Goal: Task Accomplishment & Management: Complete application form

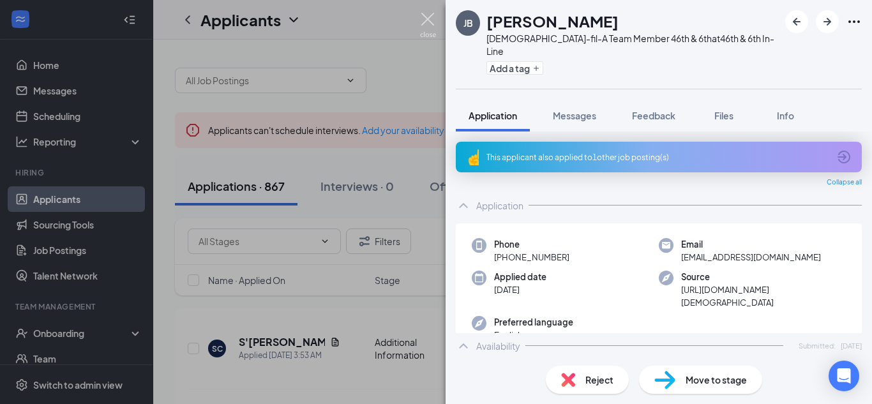
click at [433, 24] on img at bounding box center [428, 25] width 16 height 25
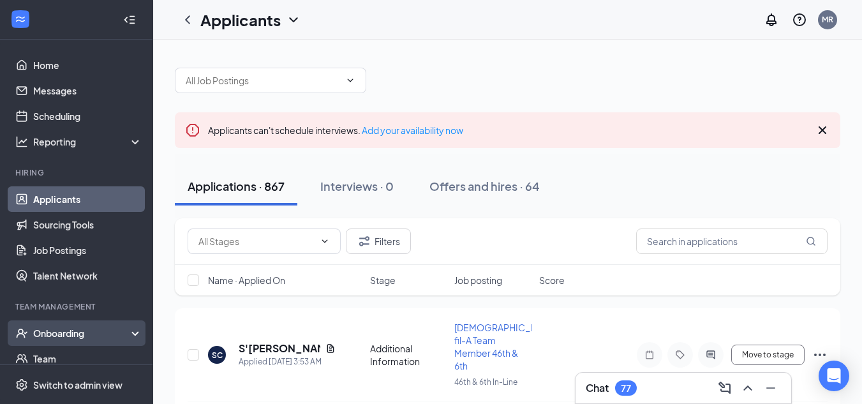
click at [52, 328] on div "Onboarding" at bounding box center [82, 333] width 98 height 13
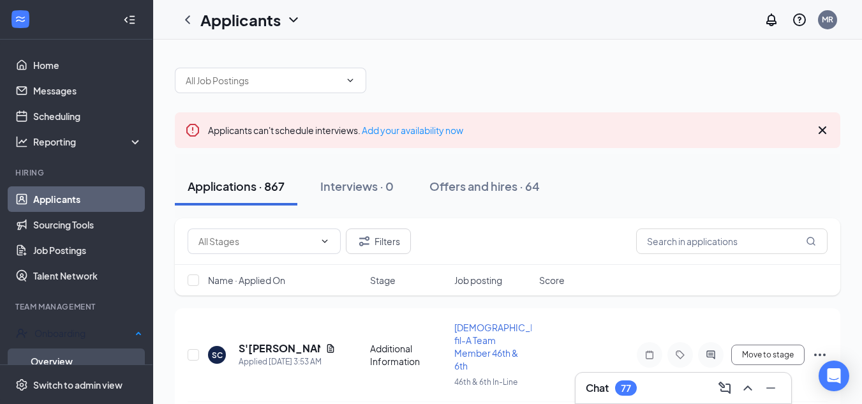
click at [80, 357] on link "Overview" at bounding box center [87, 361] width 112 height 26
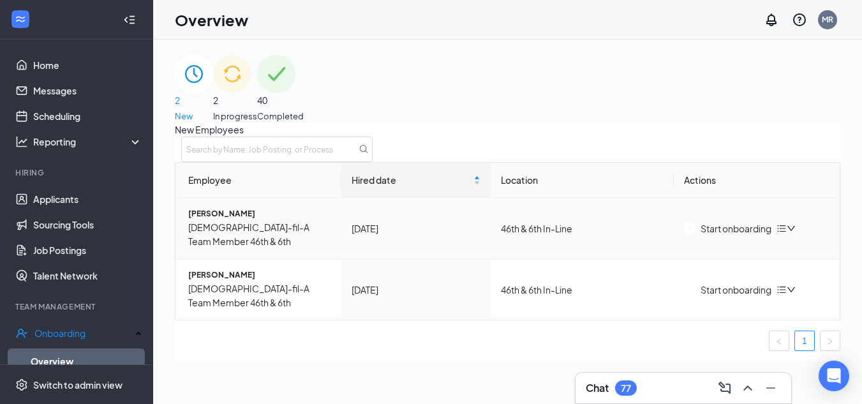
click at [795, 231] on icon "down" at bounding box center [791, 228] width 8 height 5
click at [718, 265] on div "Remove from onboarding" at bounding box center [721, 258] width 108 height 14
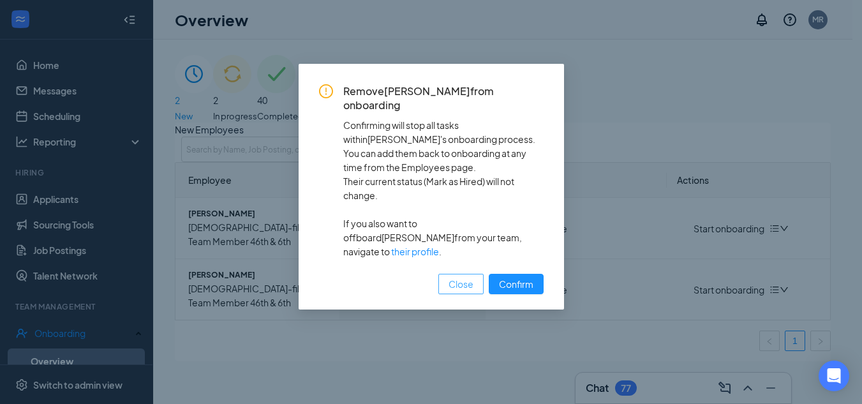
click at [468, 277] on span "Close" at bounding box center [461, 284] width 25 height 14
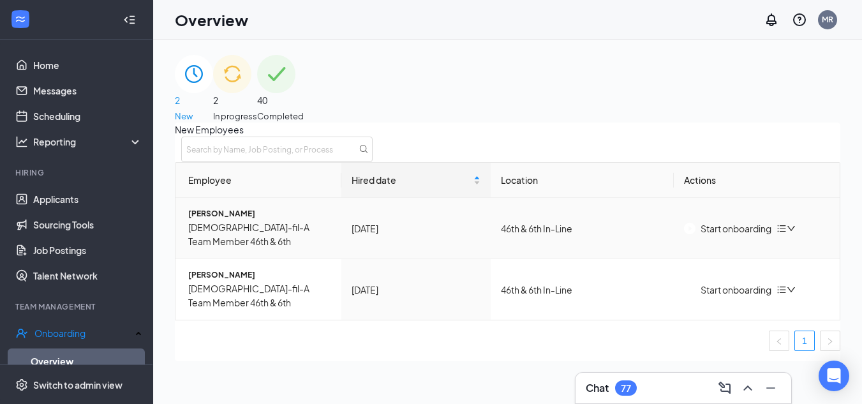
click at [787, 234] on icon "bars" at bounding box center [781, 228] width 10 height 10
click at [582, 233] on td "46th & 6th In-Line" at bounding box center [582, 228] width 183 height 61
click at [533, 151] on div "New Employees" at bounding box center [507, 142] width 665 height 40
click at [257, 105] on div "2 In progress" at bounding box center [235, 89] width 44 height 68
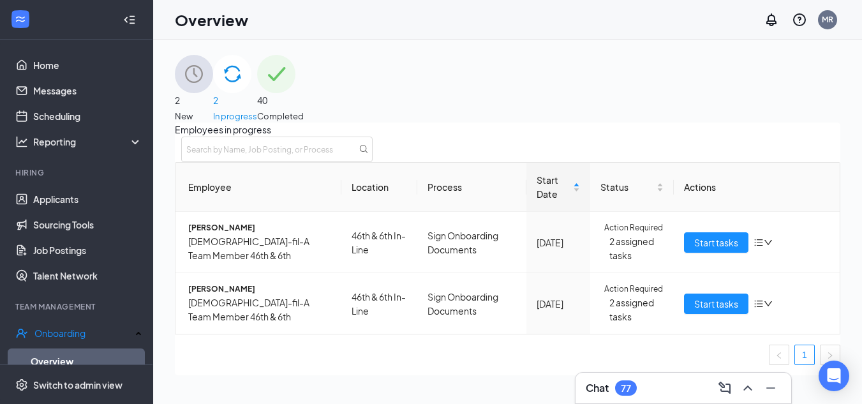
click at [213, 91] on div "2 New" at bounding box center [194, 89] width 38 height 68
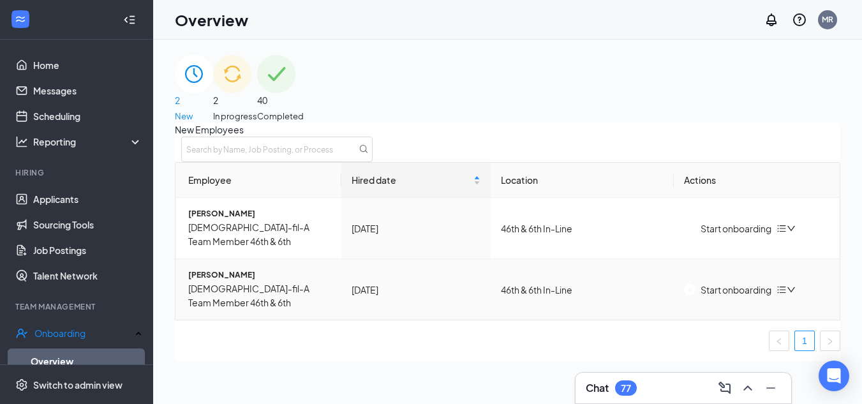
click at [712, 283] on button "Start onboarding" at bounding box center [727, 290] width 87 height 14
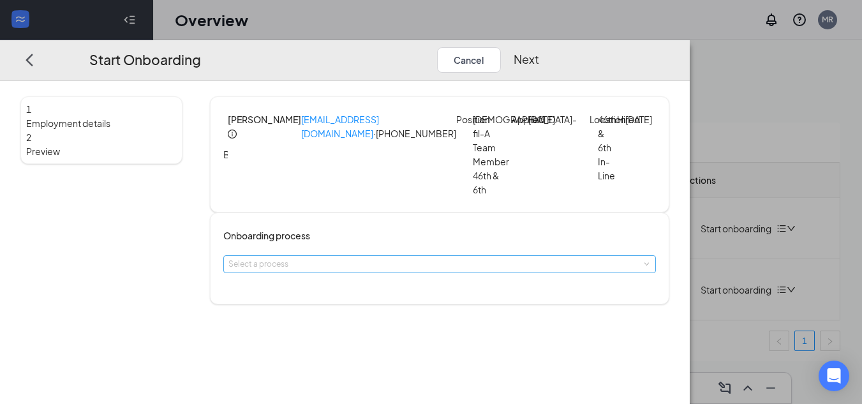
click at [367, 271] on div "Select a process" at bounding box center [436, 264] width 417 height 13
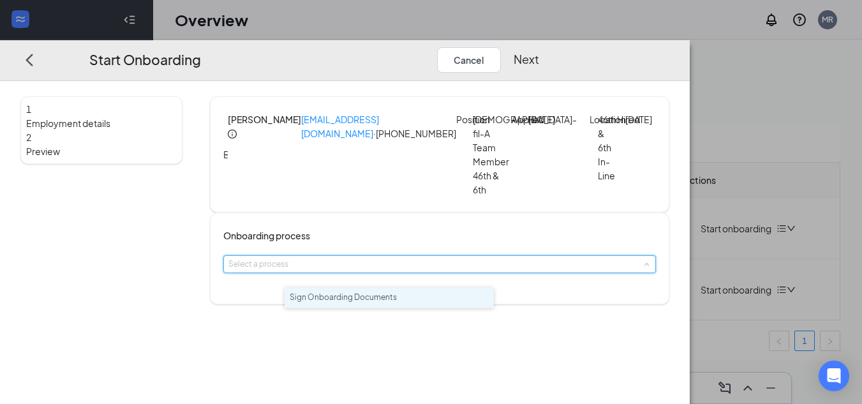
click at [428, 301] on li "Sign Onboarding Documents" at bounding box center [389, 297] width 209 height 21
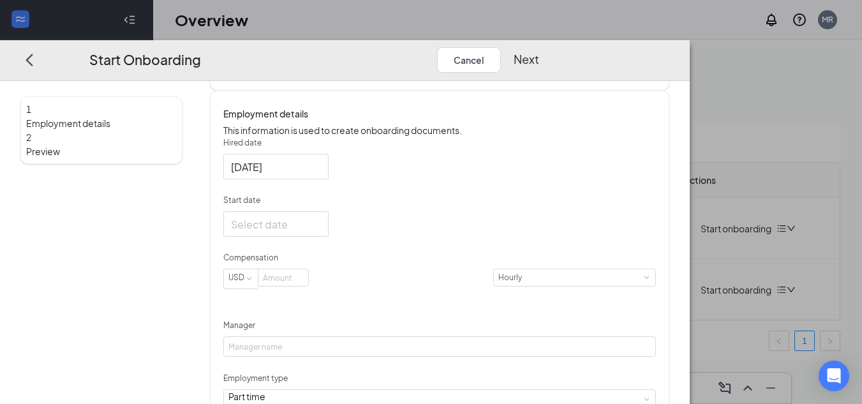
scroll to position [255, 0]
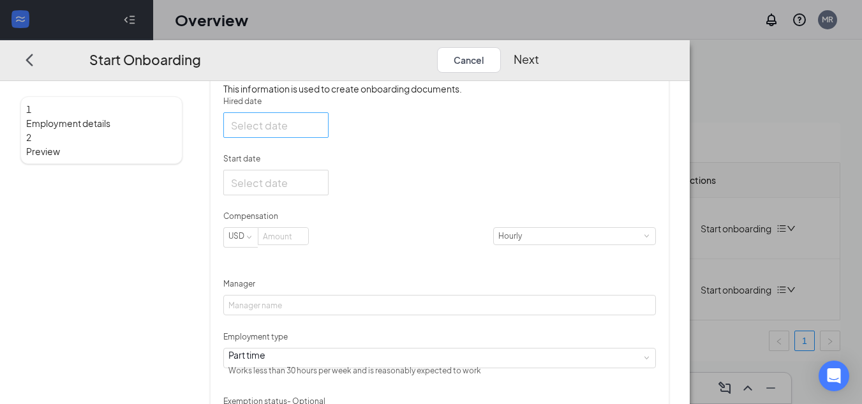
click at [321, 133] on div at bounding box center [276, 125] width 90 height 16
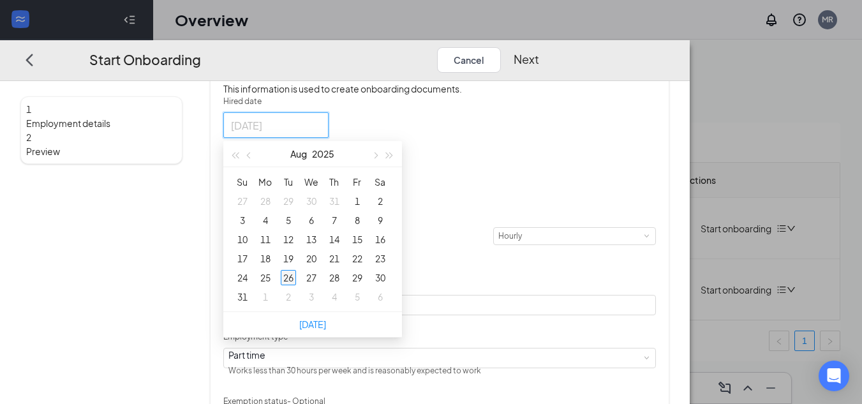
type input "[DATE]"
click at [296, 285] on div "26" at bounding box center [288, 277] width 15 height 15
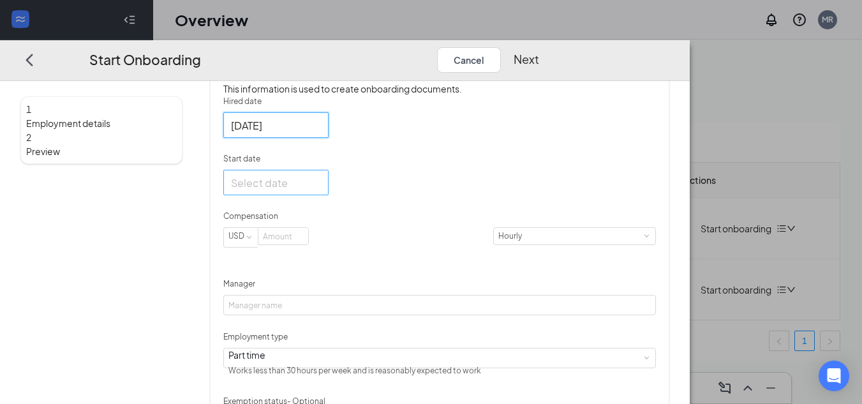
click at [329, 195] on div at bounding box center [275, 183] width 105 height 26
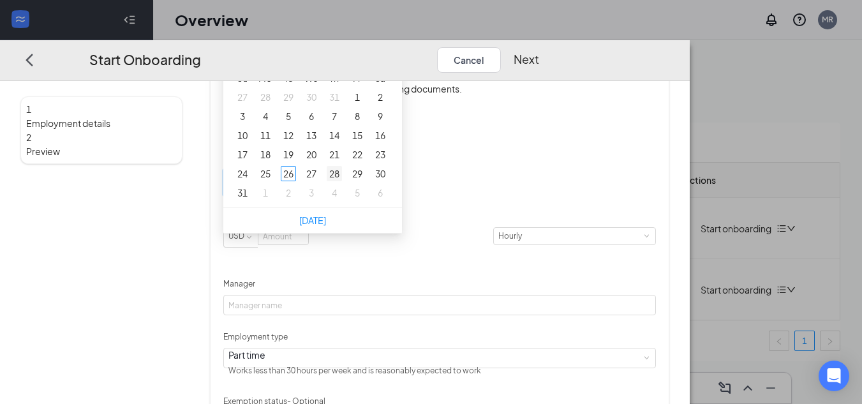
type input "[DATE]"
click at [342, 181] on div "28" at bounding box center [334, 173] width 15 height 15
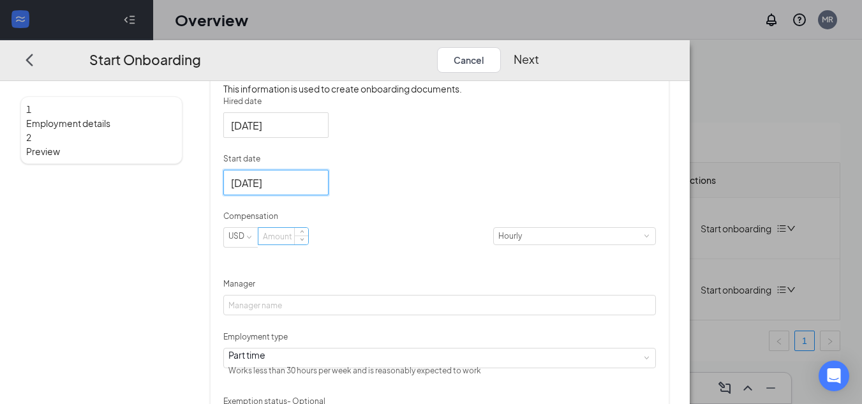
click at [308, 245] on input at bounding box center [283, 236] width 50 height 17
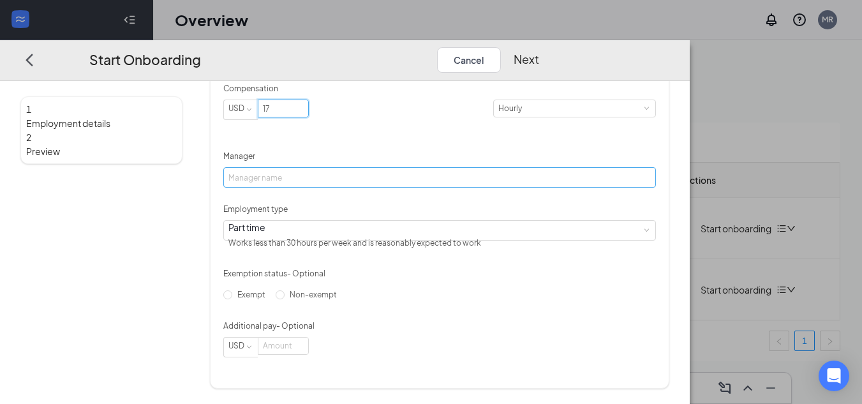
type input "17"
click at [304, 168] on input "Manager" at bounding box center [439, 178] width 433 height 20
type input "[PERSON_NAME]"
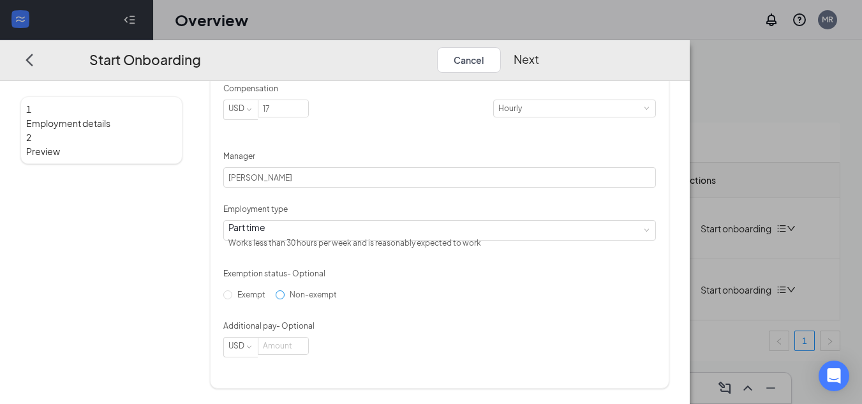
click at [286, 305] on label "Non-exempt" at bounding box center [309, 295] width 66 height 20
click at [285, 299] on input "Non-exempt" at bounding box center [280, 294] width 9 height 9
radio input "true"
click at [539, 47] on button "Next" at bounding box center [527, 60] width 26 height 26
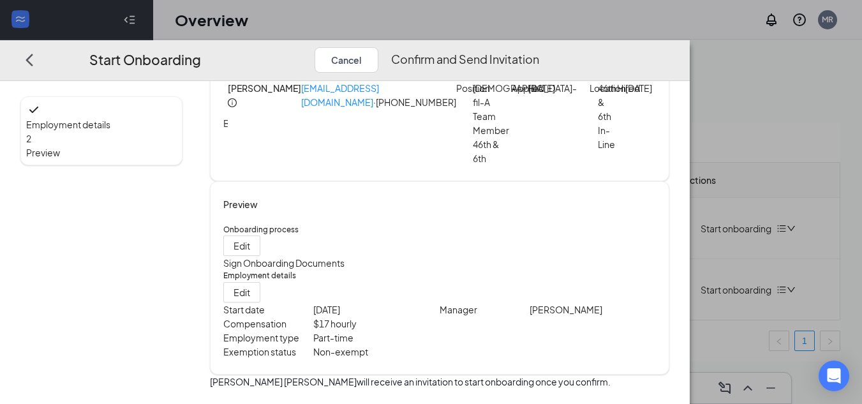
click at [539, 47] on button "Confirm and Send Invitation" at bounding box center [465, 60] width 148 height 26
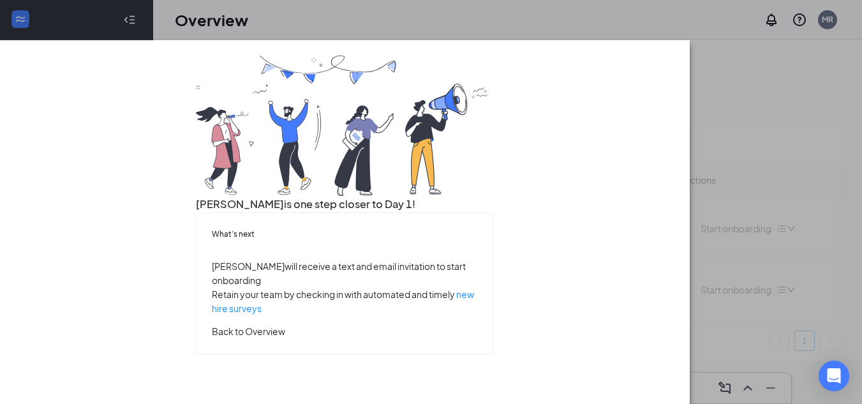
scroll to position [103, 0]
click at [285, 338] on button "Back to Overview" at bounding box center [248, 331] width 73 height 14
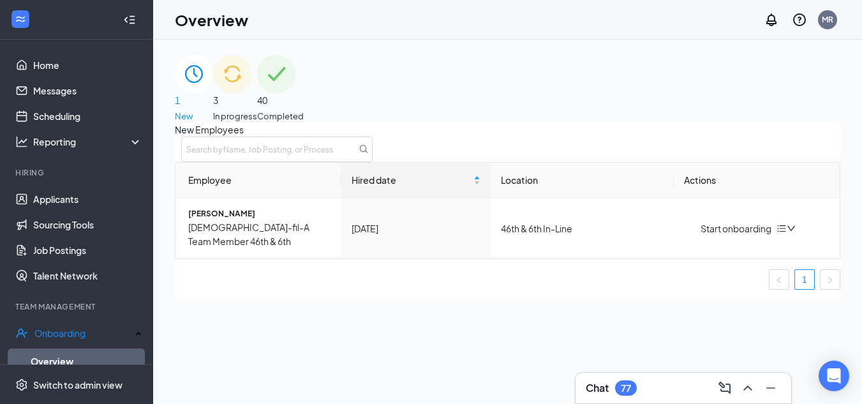
click at [257, 85] on div "3 In progress" at bounding box center [235, 89] width 44 height 68
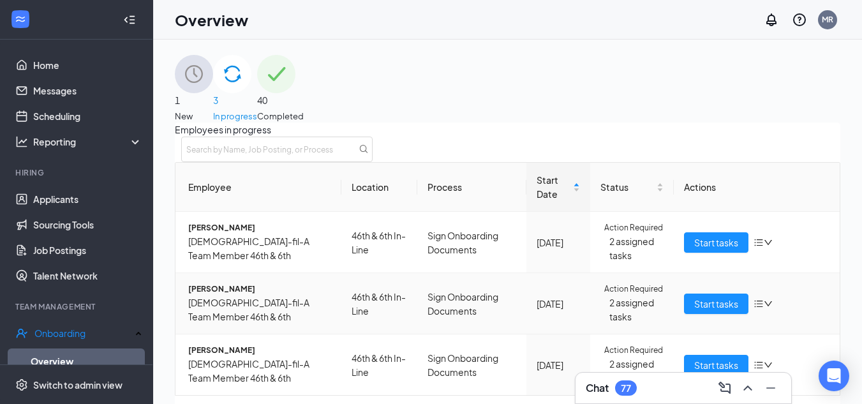
scroll to position [85, 0]
click at [702, 355] on button "Start tasks" at bounding box center [716, 365] width 64 height 20
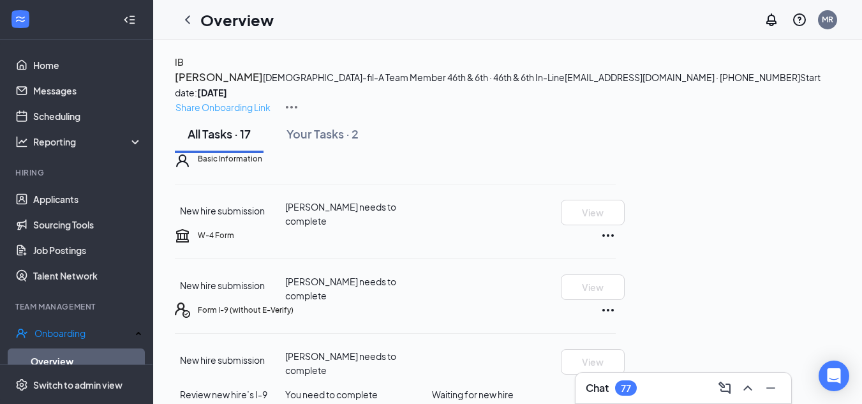
click at [271, 100] on p "Share Onboarding Link" at bounding box center [222, 107] width 95 height 14
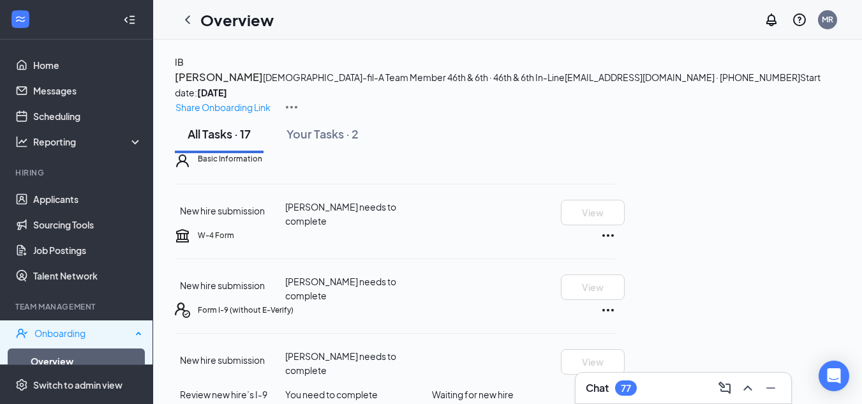
click at [80, 333] on div "Onboarding" at bounding box center [82, 333] width 97 height 13
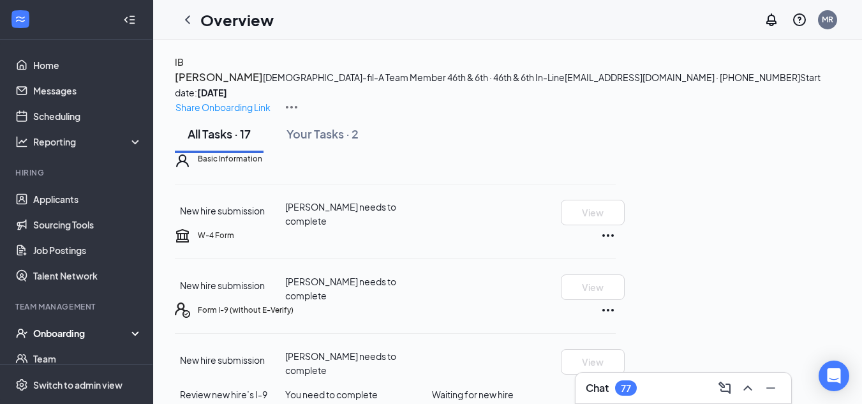
click at [84, 332] on div "Onboarding" at bounding box center [82, 333] width 98 height 13
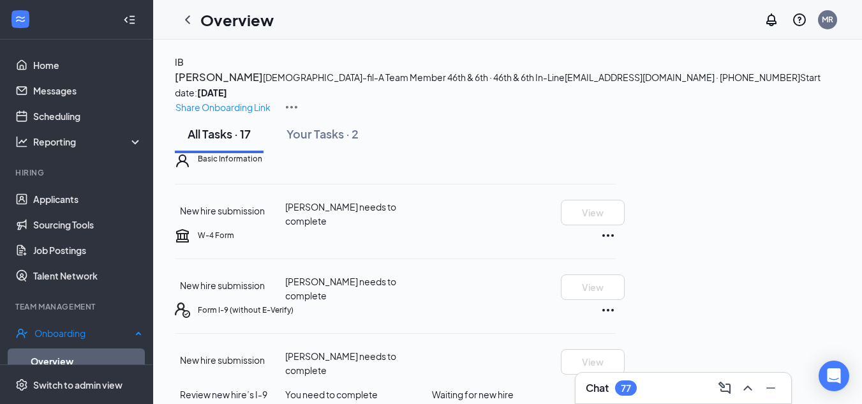
click at [70, 353] on link "Overview" at bounding box center [87, 361] width 112 height 26
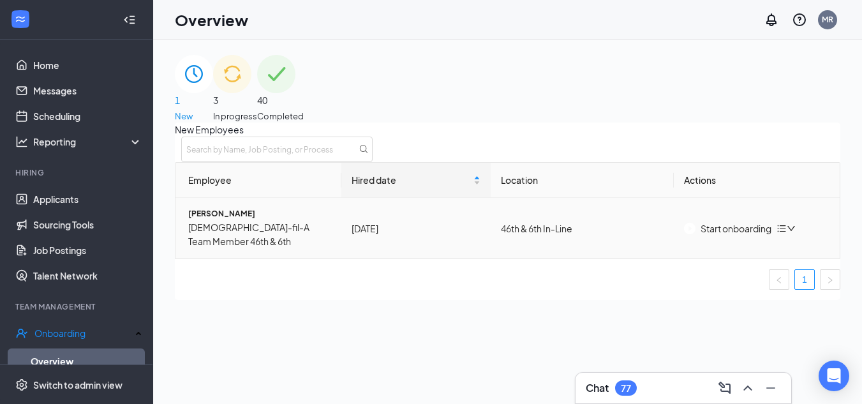
click at [796, 233] on icon "down" at bounding box center [791, 228] width 9 height 9
click at [745, 269] on li "Remove from onboarding" at bounding box center [722, 258] width 124 height 20
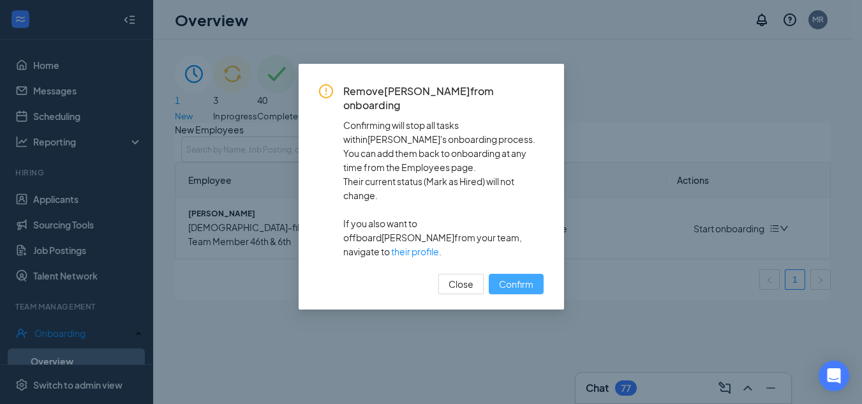
click at [507, 274] on button "Confirm" at bounding box center [516, 284] width 55 height 20
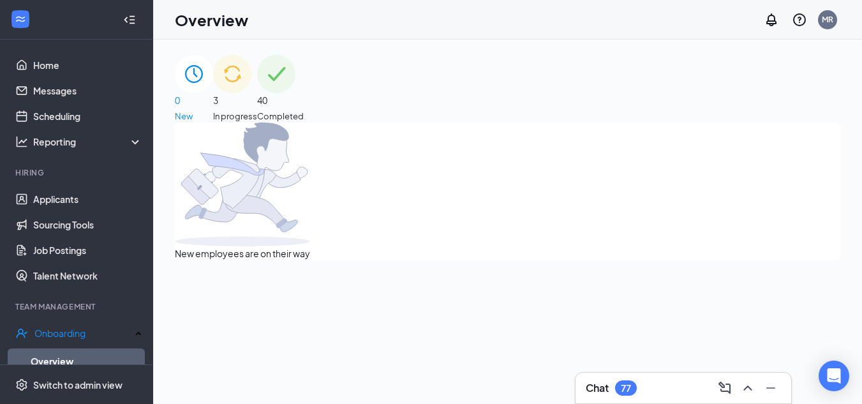
click at [257, 110] on span "In progress" at bounding box center [235, 116] width 44 height 13
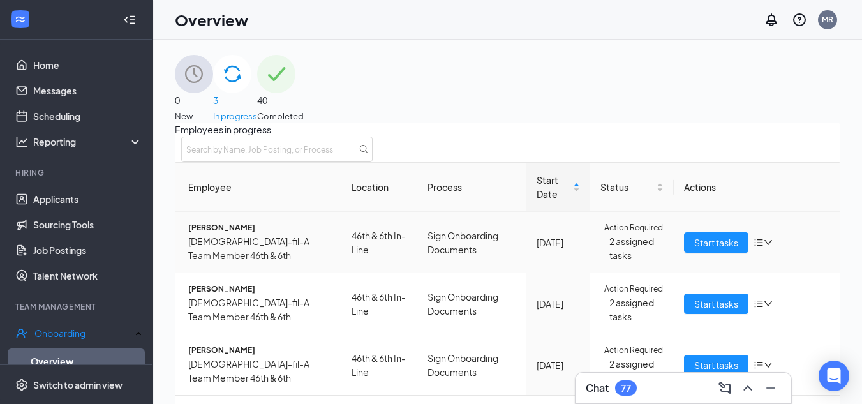
scroll to position [85, 0]
click at [764, 299] on icon "down" at bounding box center [768, 303] width 9 height 9
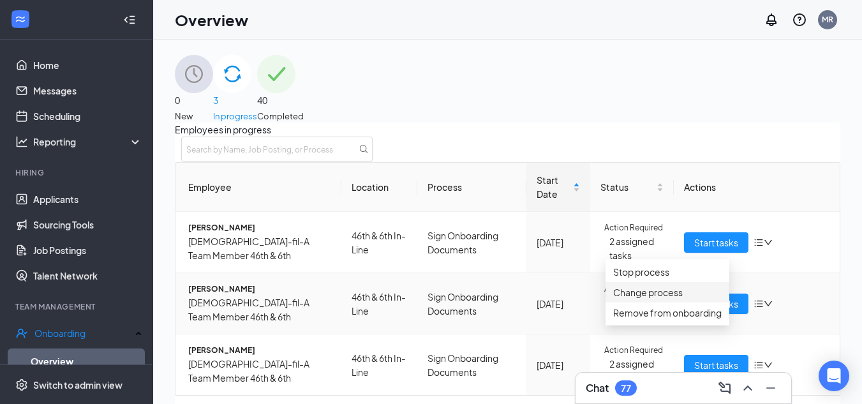
click at [662, 299] on div "Change process" at bounding box center [667, 292] width 108 height 14
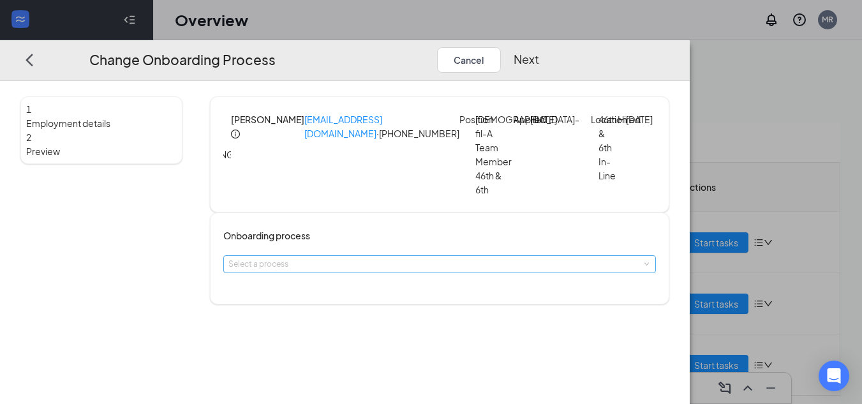
click at [458, 270] on div "Select a process" at bounding box center [436, 264] width 417 height 13
click at [424, 302] on span "Sign Onboarding Documents (current process)" at bounding box center [375, 297] width 170 height 10
click at [587, 267] on div "Select a process" at bounding box center [439, 264] width 433 height 18
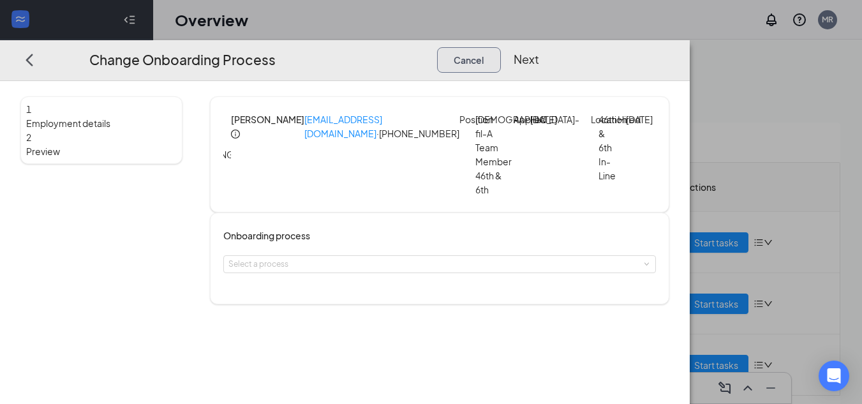
click at [501, 47] on button "Cancel" at bounding box center [469, 60] width 64 height 26
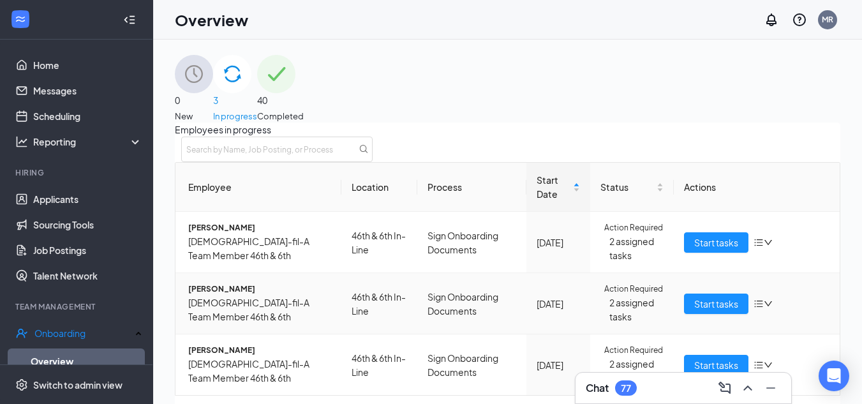
click at [392, 273] on td "46th & 6th In-Line" at bounding box center [379, 303] width 76 height 61
click at [266, 283] on span "[PERSON_NAME]" at bounding box center [259, 289] width 143 height 12
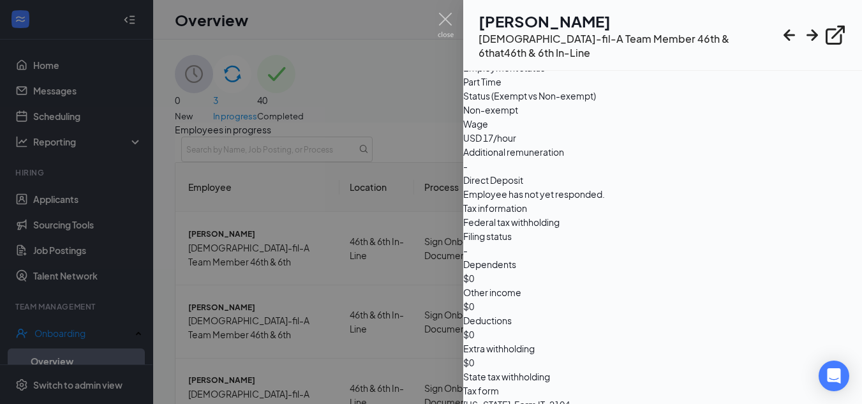
scroll to position [638, 0]
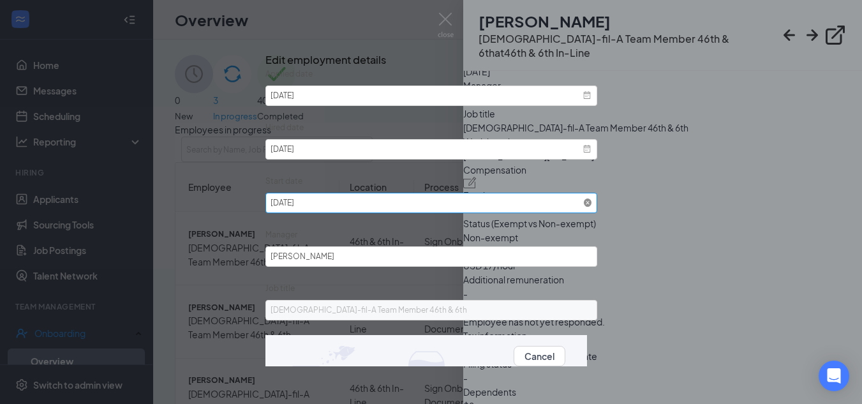
click at [583, 207] on icon at bounding box center [587, 202] width 9 height 9
click at [583, 207] on span at bounding box center [587, 202] width 9 height 9
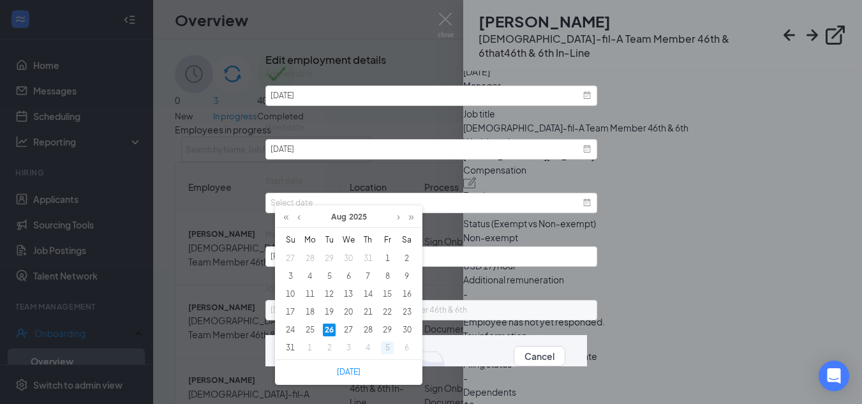
click at [392, 350] on div "5" at bounding box center [387, 347] width 13 height 13
type input "[DATE]"
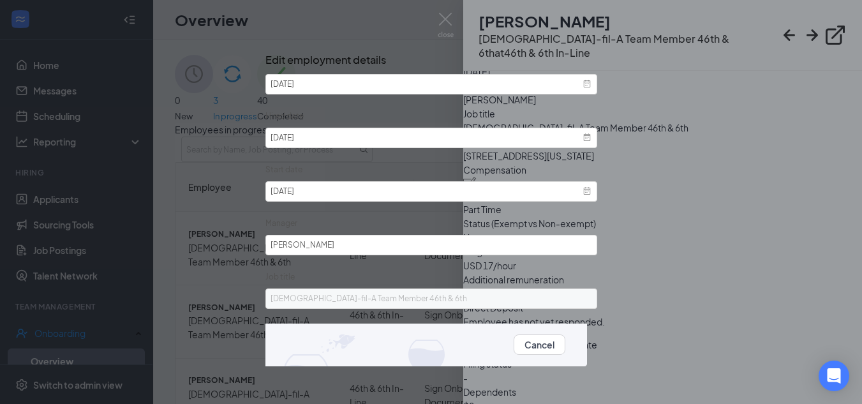
scroll to position [20, 0]
click at [565, 352] on button "Update" at bounding box center [581, 345] width 32 height 14
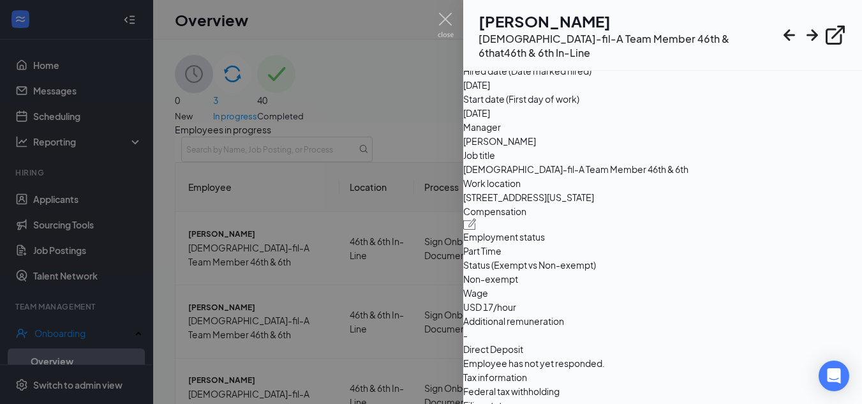
scroll to position [574, 0]
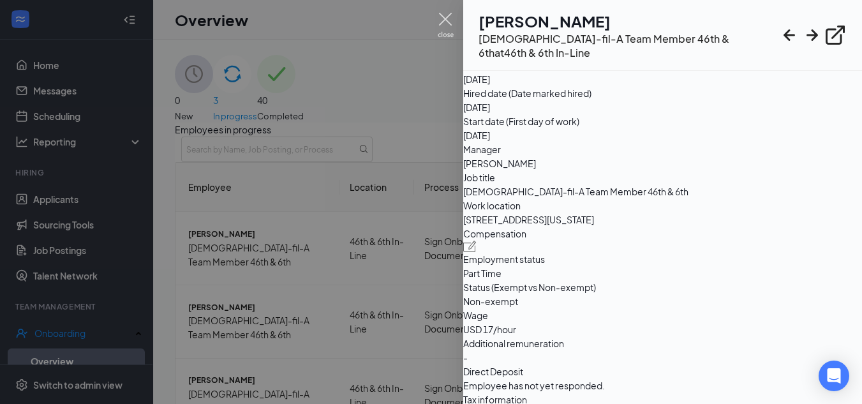
click at [446, 18] on img at bounding box center [446, 25] width 16 height 25
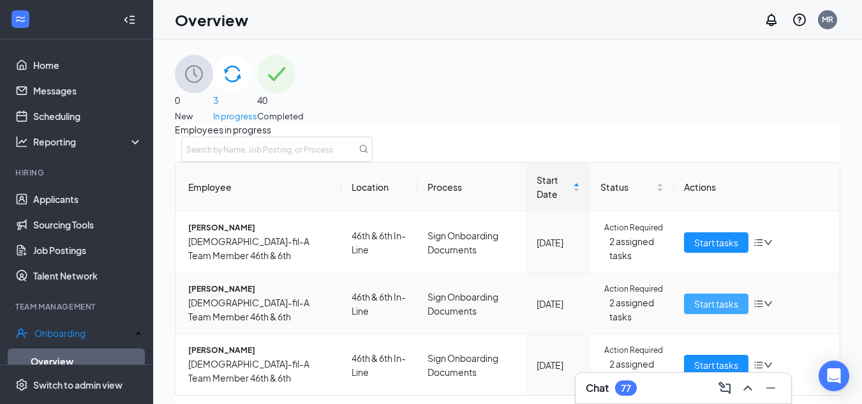
click at [698, 297] on span "Start tasks" at bounding box center [716, 304] width 44 height 14
